Goal: Transaction & Acquisition: Purchase product/service

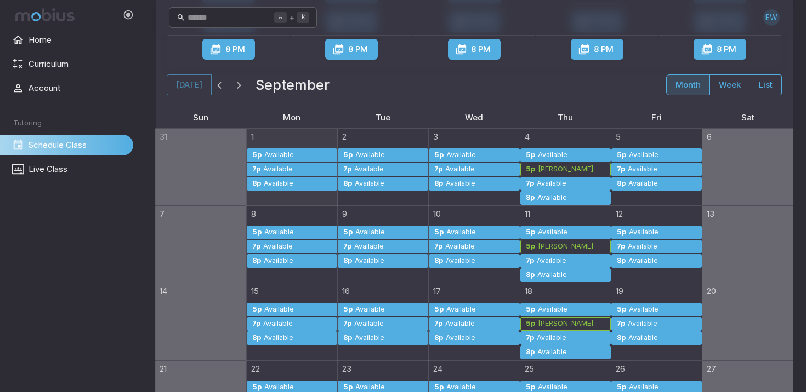
scroll to position [200, 0]
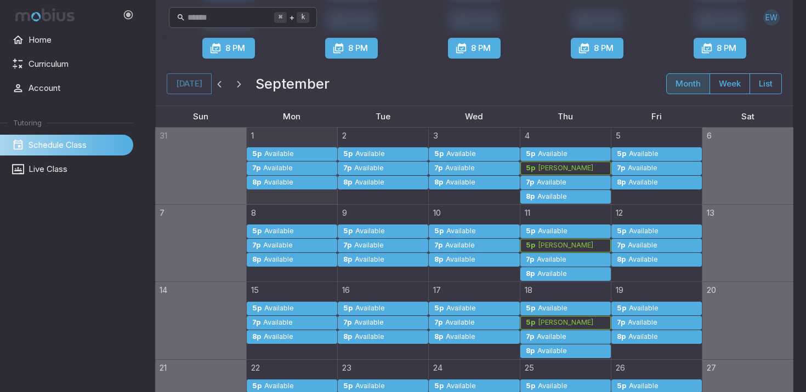
click at [367, 231] on div "Available" at bounding box center [370, 231] width 31 height 8
click at [551, 247] on div "[PERSON_NAME]" at bounding box center [565, 246] width 56 height 8
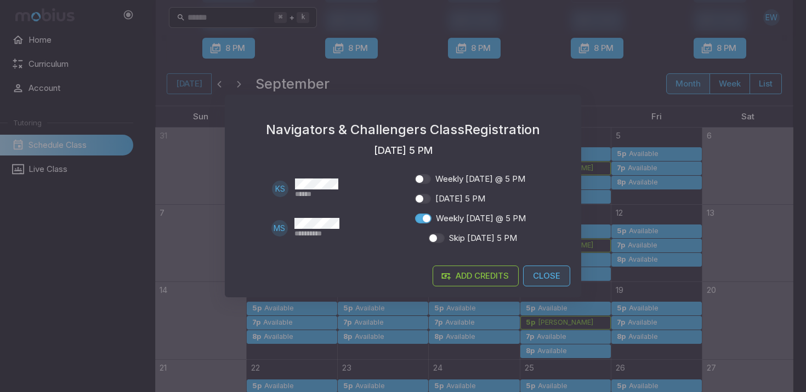
click at [551, 274] on button "Close" at bounding box center [546, 276] width 47 height 21
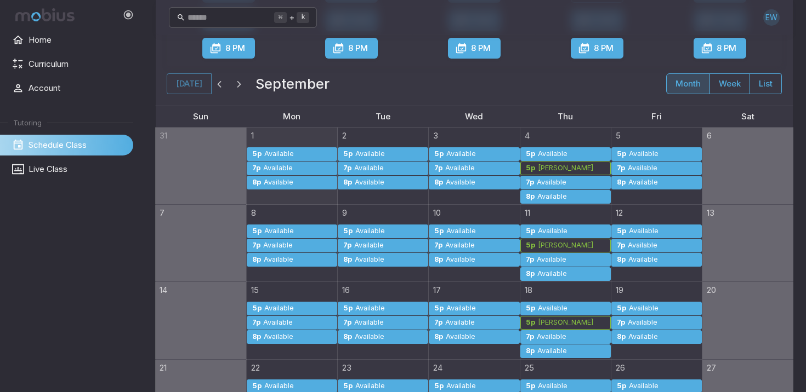
click at [568, 167] on div "[PERSON_NAME]" at bounding box center [565, 168] width 56 height 8
click at [568, 247] on div "[PERSON_NAME]" at bounding box center [565, 246] width 56 height 8
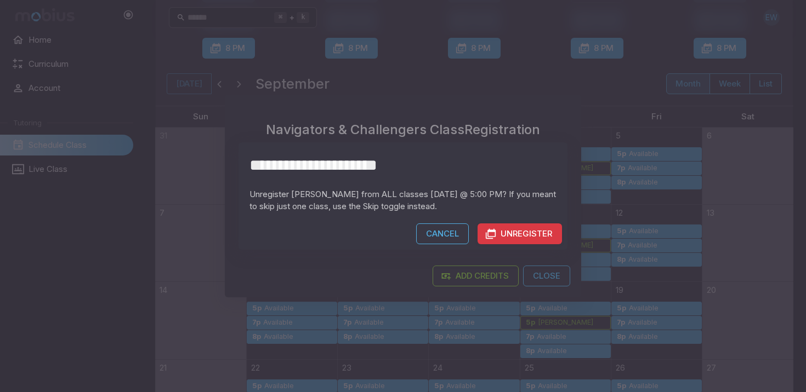
click at [519, 231] on button "Unregister" at bounding box center [519, 234] width 84 height 21
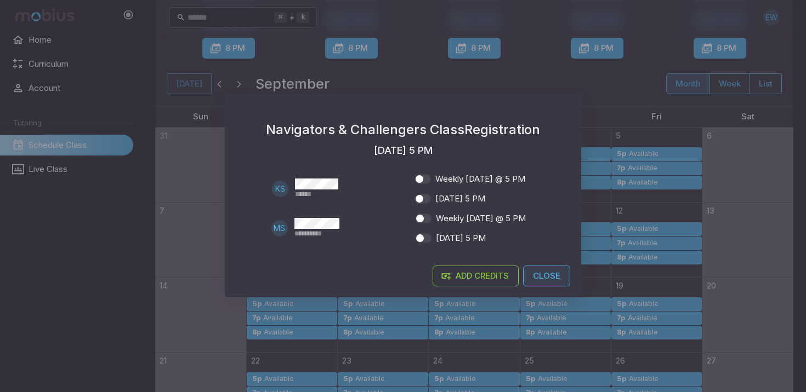
click at [538, 276] on button "Close" at bounding box center [546, 276] width 47 height 21
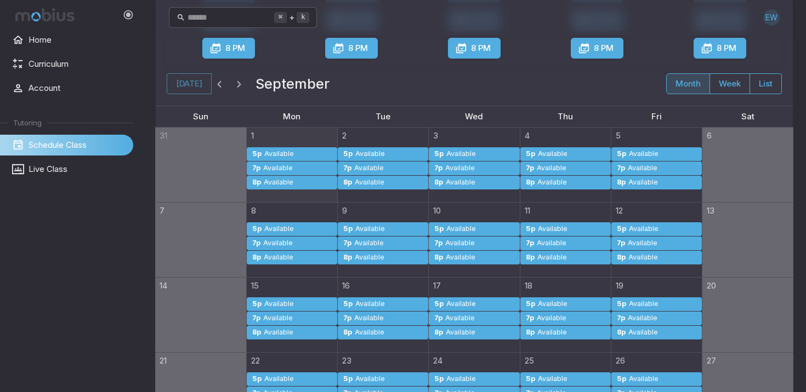
click at [572, 151] on div "Available" at bounding box center [571, 154] width 69 height 8
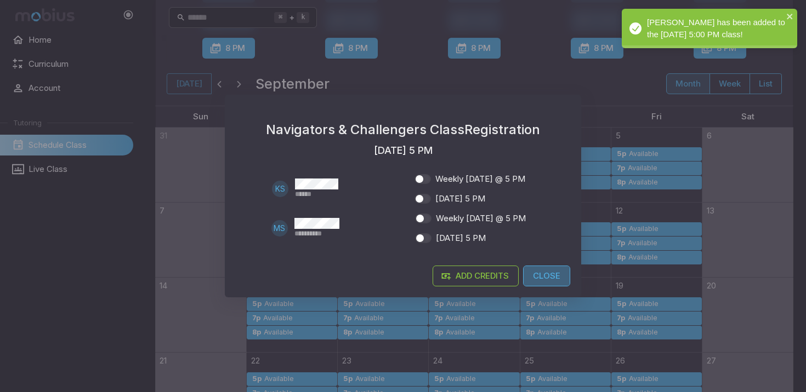
click at [548, 272] on button "Close" at bounding box center [546, 276] width 47 height 21
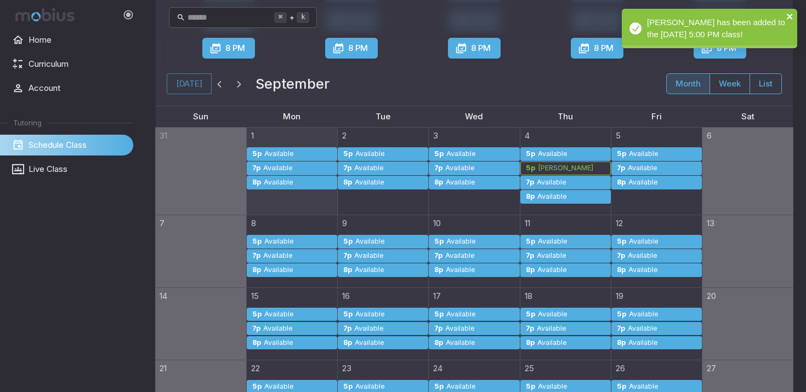
click at [790, 14] on icon "close" at bounding box center [790, 16] width 8 height 9
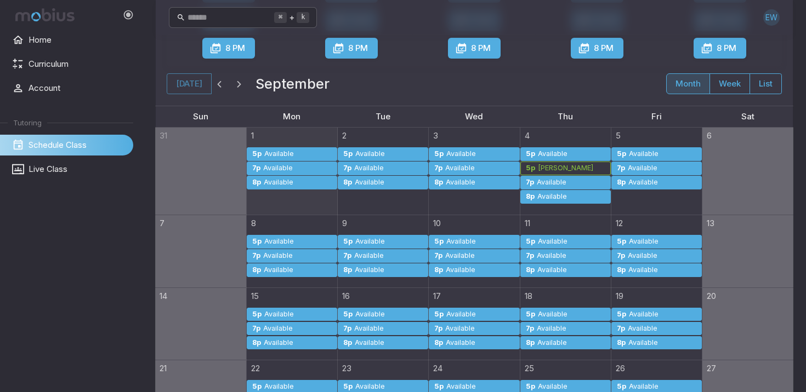
click at [368, 240] on div "Available" at bounding box center [370, 242] width 31 height 8
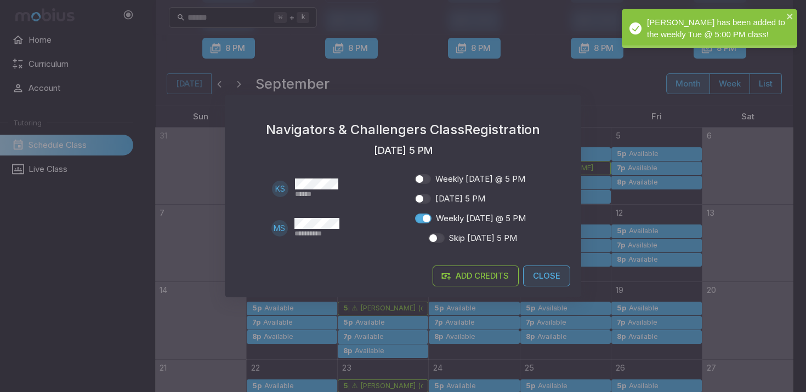
click at [545, 276] on button "Close" at bounding box center [546, 276] width 47 height 21
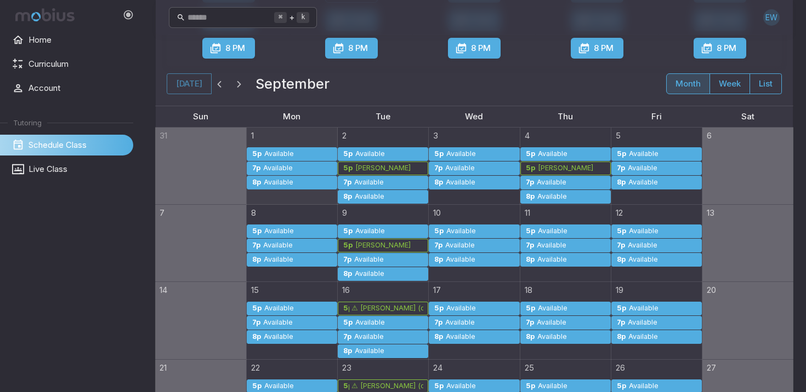
click at [414, 169] on div "[PERSON_NAME]" at bounding box center [389, 168] width 69 height 8
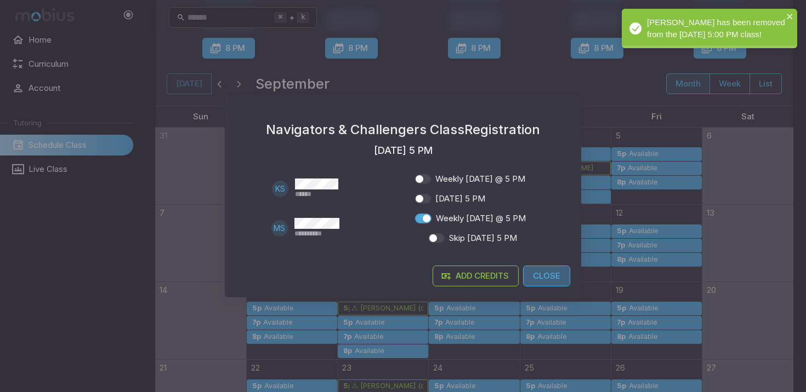
click at [550, 274] on button "Close" at bounding box center [546, 276] width 47 height 21
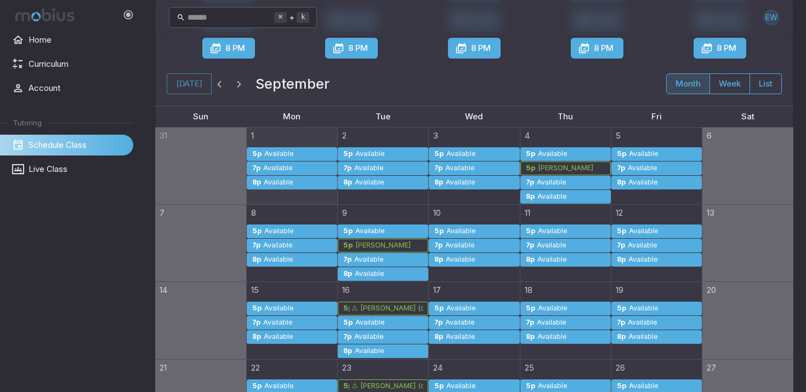
click at [409, 307] on div "⚠ [PERSON_NAME] (credit required)" at bounding box center [387, 309] width 72 height 8
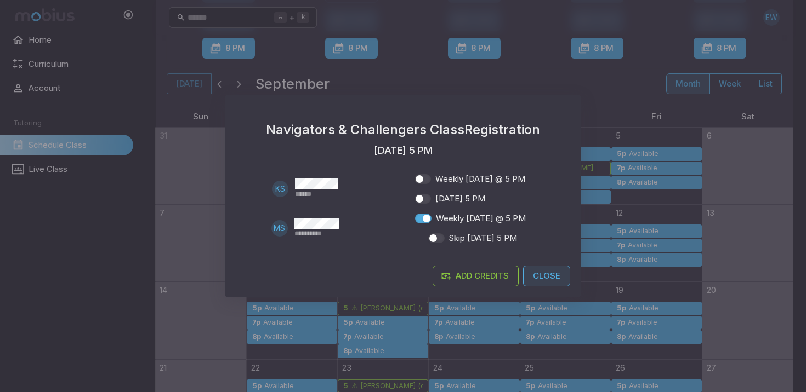
click at [548, 276] on button "Close" at bounding box center [546, 276] width 47 height 21
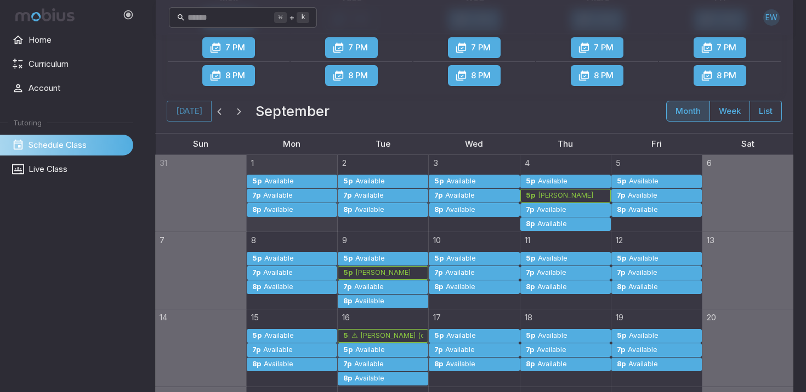
scroll to position [163, 0]
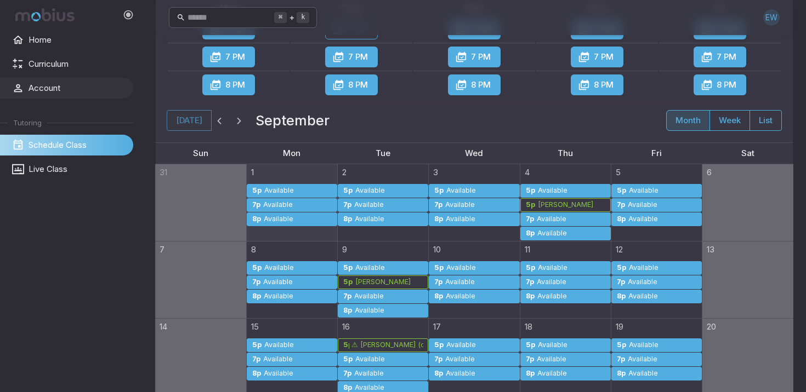
click at [58, 88] on span "Account" at bounding box center [77, 88] width 97 height 12
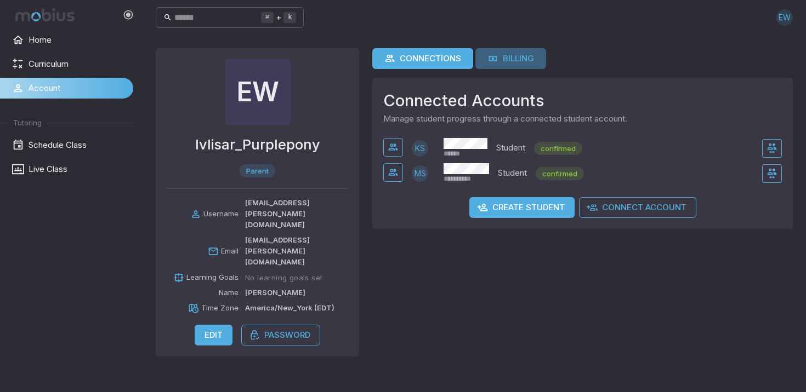
click at [513, 57] on div "Billing" at bounding box center [510, 59] width 47 height 12
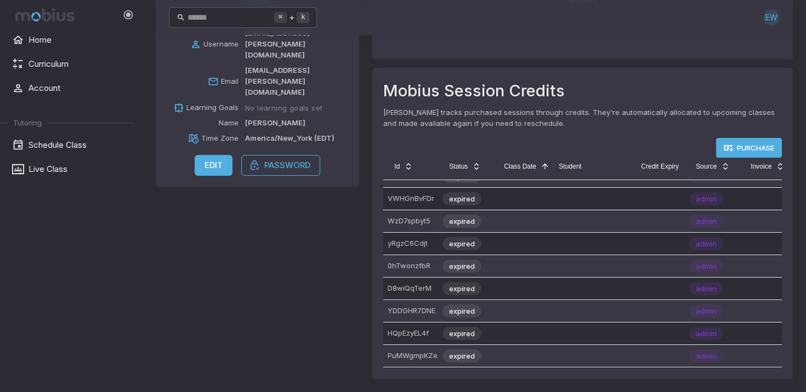
scroll to position [2177, 0]
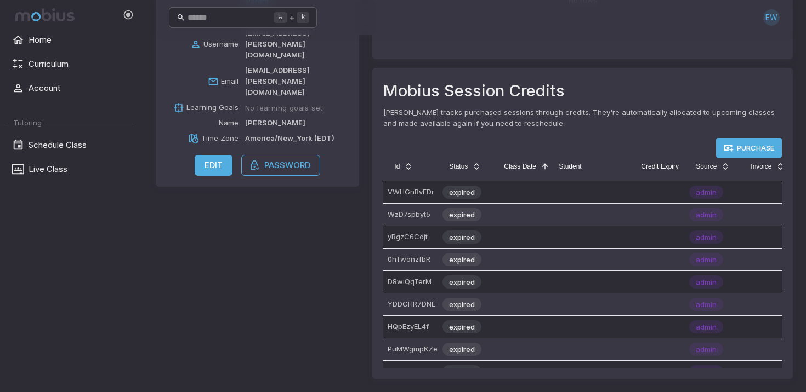
click at [767, 149] on link "Purchase" at bounding box center [749, 148] width 66 height 20
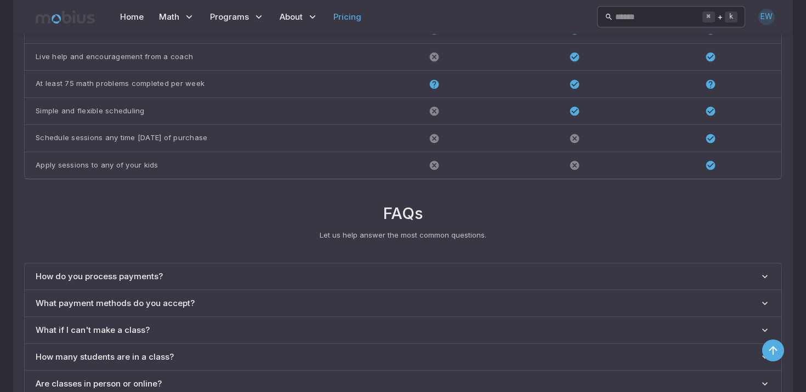
scroll to position [819, 0]
click at [453, 262] on payments\? "How do you process payments?" at bounding box center [403, 275] width 756 height 26
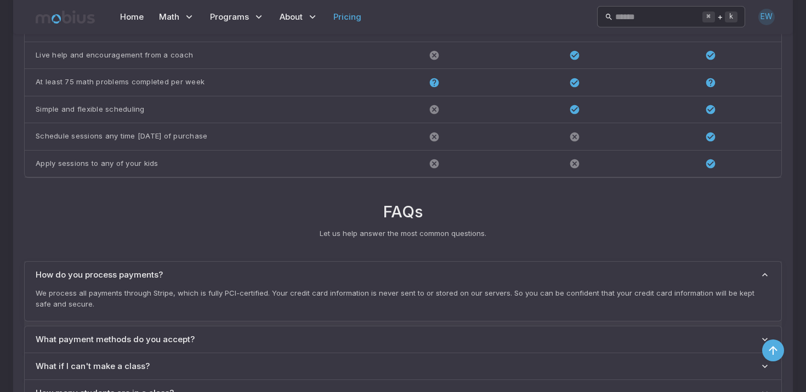
click at [416, 334] on span "What payment methods do you accept?" at bounding box center [398, 340] width 724 height 12
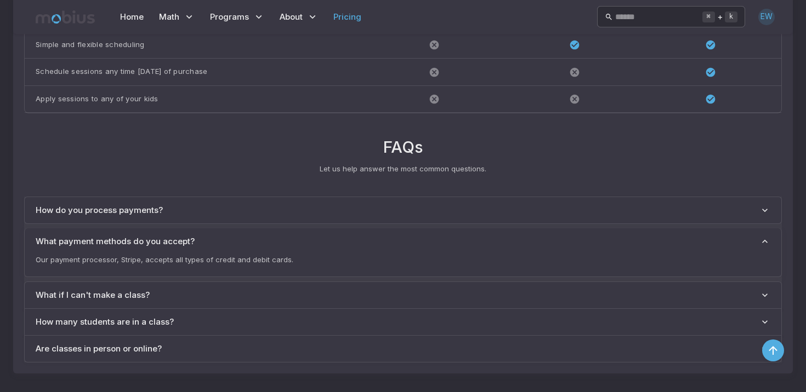
scroll to position [884, 0]
click at [417, 282] on class\? "What if I can't make a class?" at bounding box center [403, 295] width 756 height 26
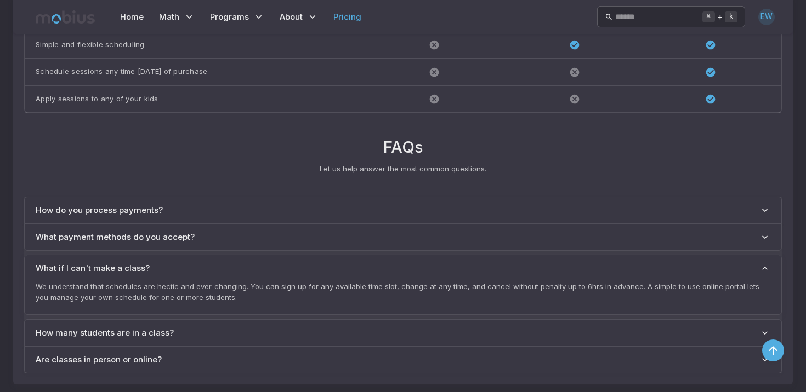
click at [380, 334] on class\? "How many students are in a class?" at bounding box center [403, 333] width 756 height 26
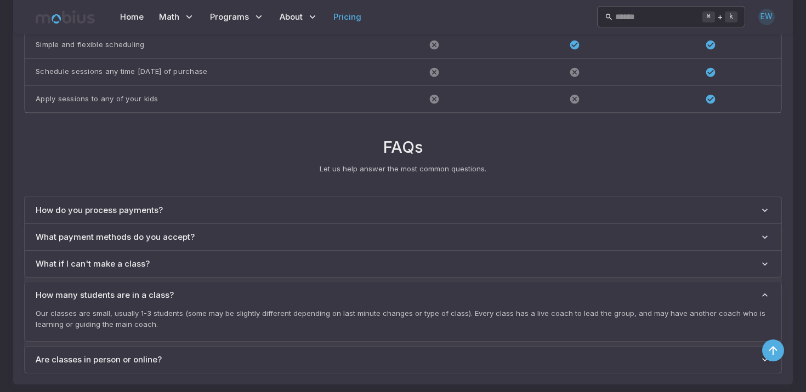
click at [367, 354] on span "Are classes in person or online?" at bounding box center [398, 360] width 724 height 12
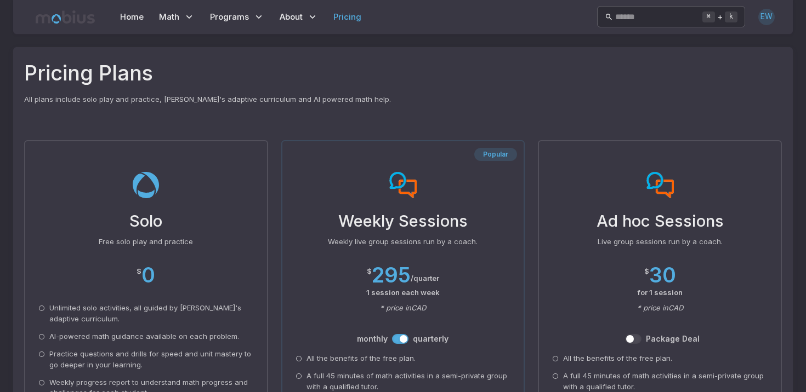
scroll to position [0, 0]
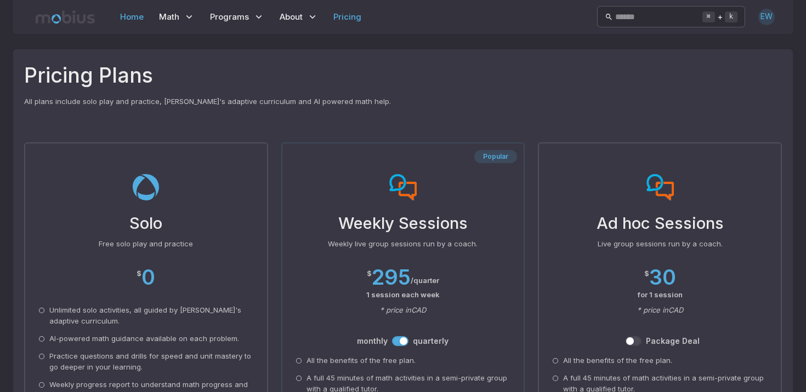
click at [136, 17] on link "Home" at bounding box center [132, 16] width 30 height 25
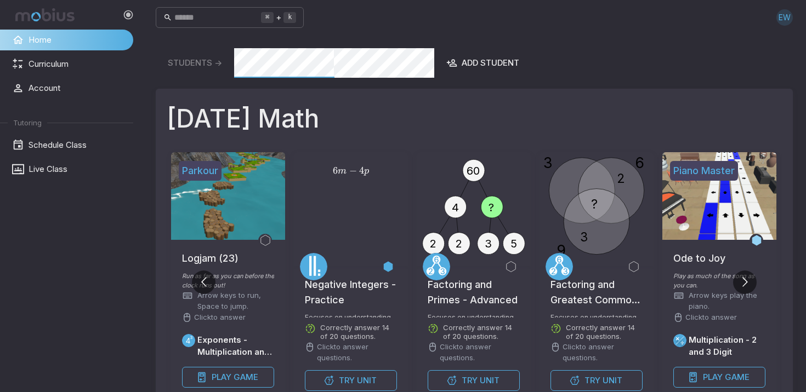
click at [790, 17] on div "EW" at bounding box center [784, 17] width 16 height 16
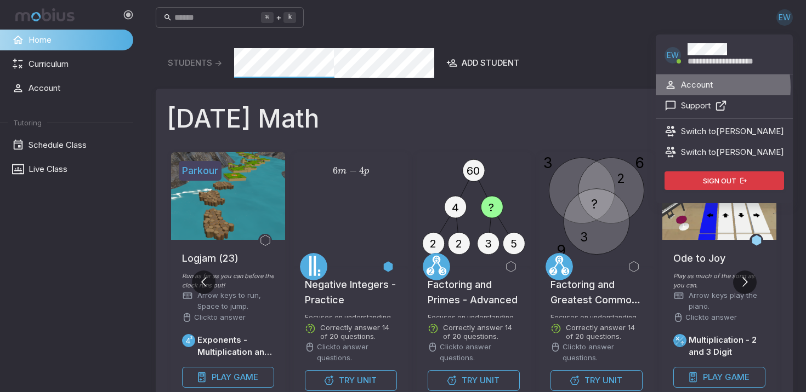
click at [701, 87] on p "Account" at bounding box center [697, 85] width 32 height 12
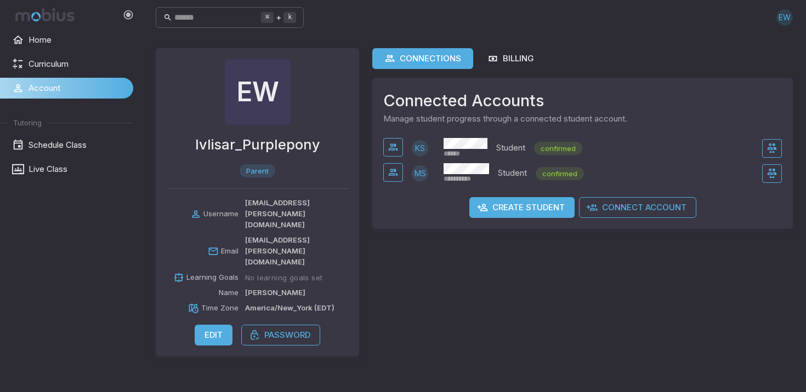
click at [508, 173] on p "Student" at bounding box center [512, 173] width 29 height 13
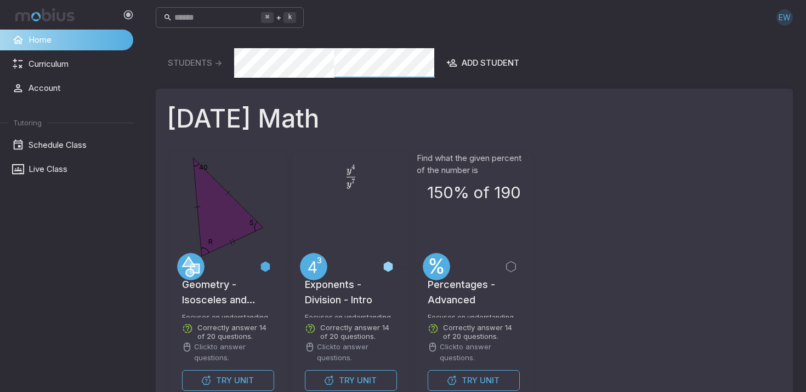
click at [782, 17] on div "EW" at bounding box center [784, 17] width 16 height 16
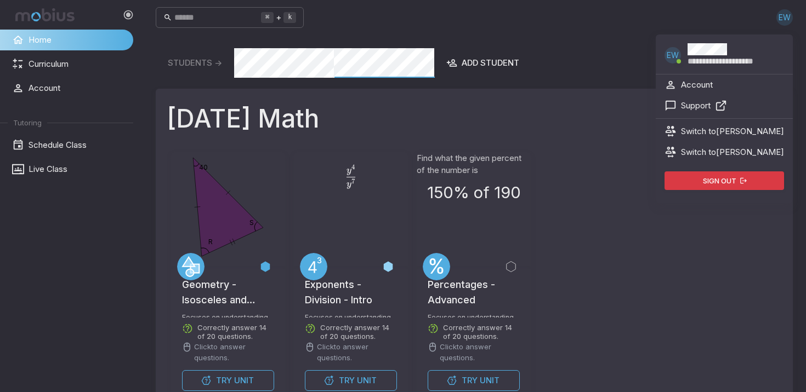
click at [565, 49] on div "Students -> Add Student" at bounding box center [474, 63] width 637 height 30
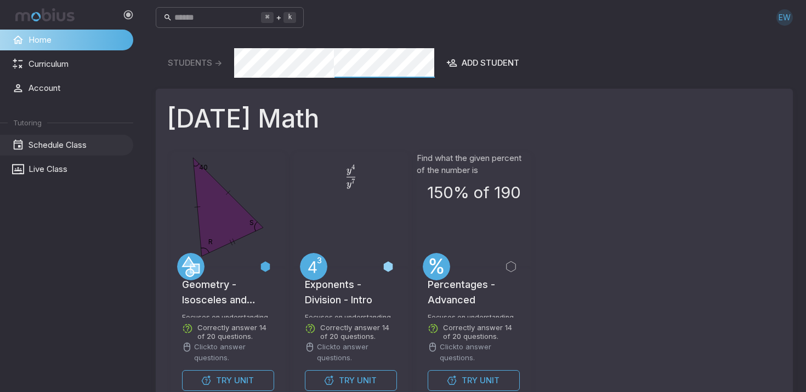
click at [55, 148] on span "Schedule Class" at bounding box center [77, 145] width 97 height 12
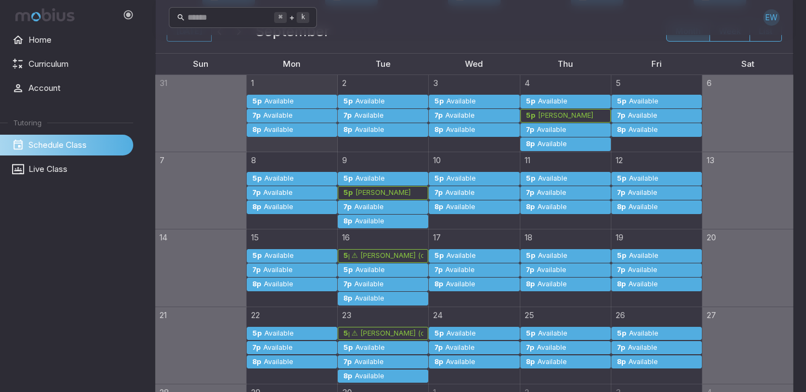
scroll to position [13, 0]
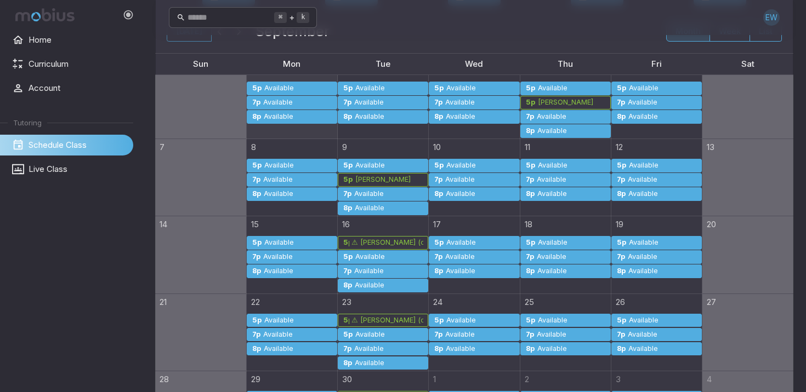
click at [380, 242] on div "⚠ [PERSON_NAME] (credit required)" at bounding box center [387, 243] width 72 height 8
